Goal: Find specific page/section: Find specific page/section

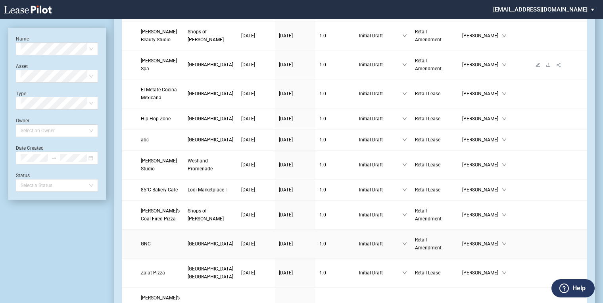
scroll to position [247, 0]
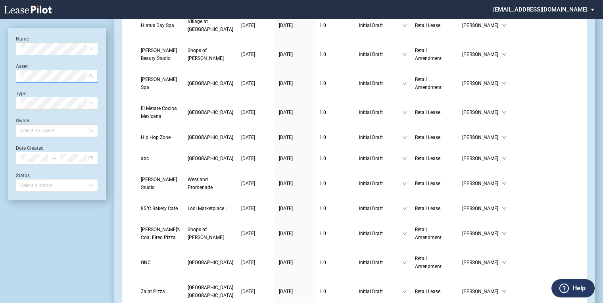
click at [89, 77] on span at bounding box center [57, 76] width 73 height 12
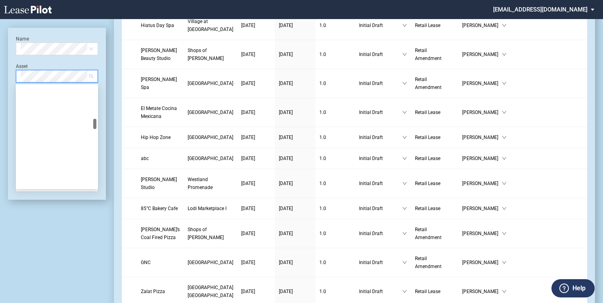
scroll to position [349, 0]
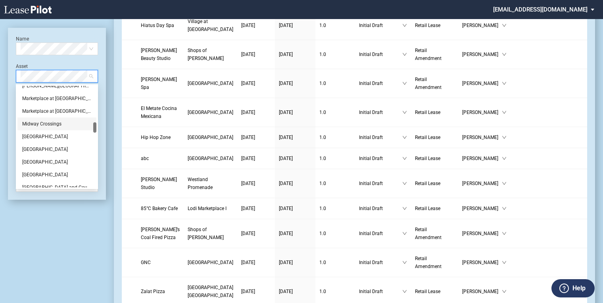
click at [31, 124] on div "Midway Crossings" at bounding box center [56, 124] width 69 height 8
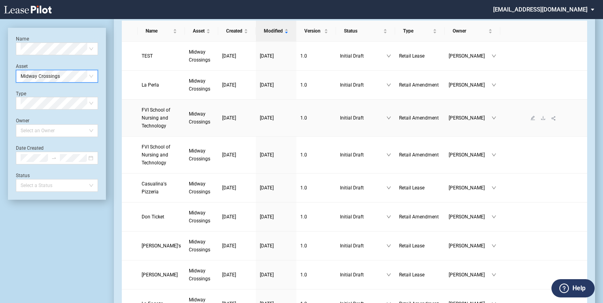
scroll to position [0, 0]
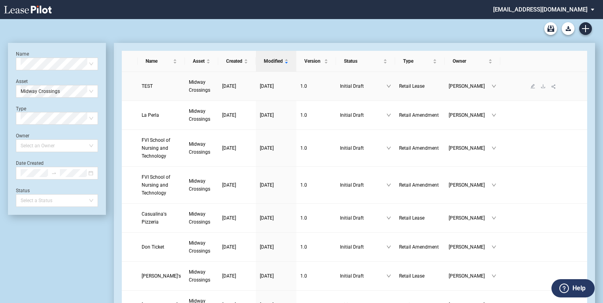
click at [196, 83] on span "Midway Crossings" at bounding box center [199, 85] width 21 height 13
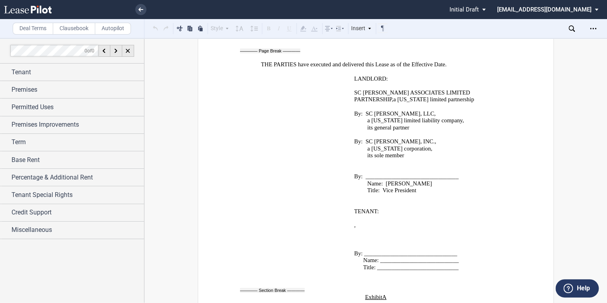
scroll to position [12246, 0]
